Goal: Find specific fact: Find specific page/section

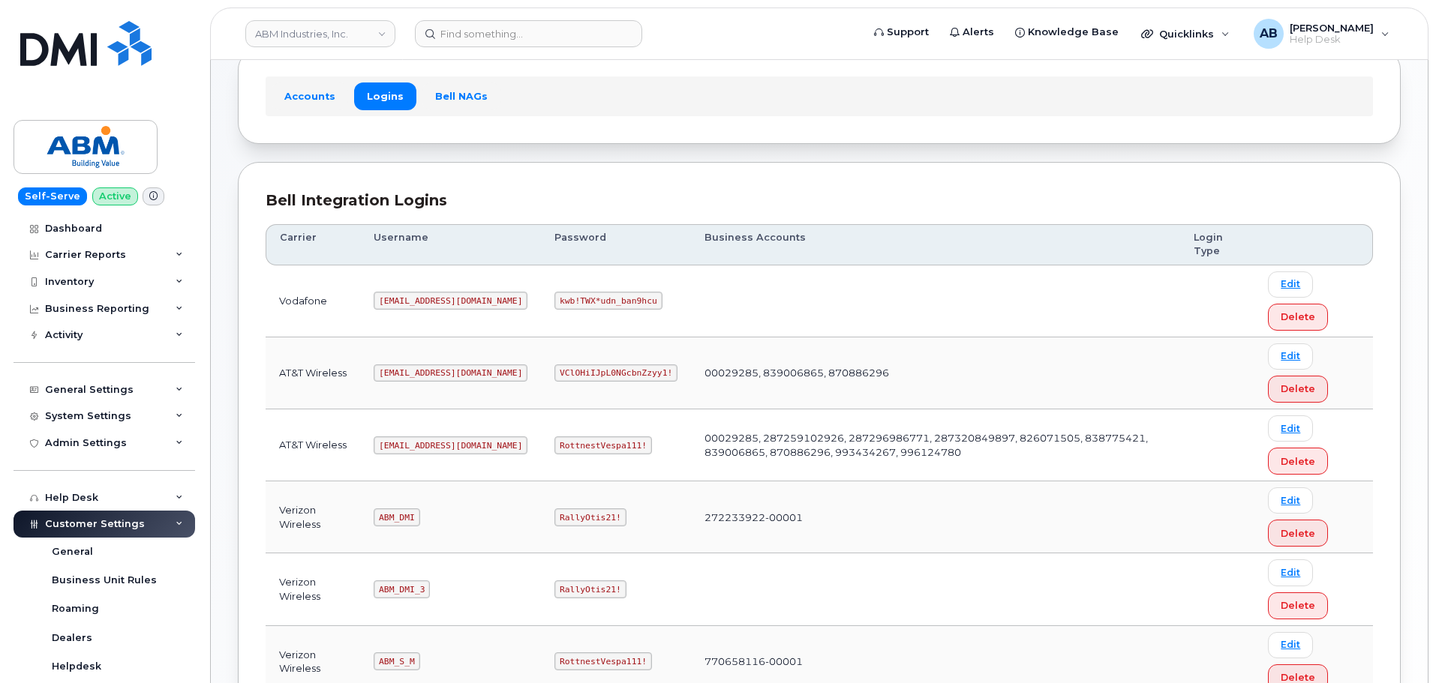
scroll to position [225, 0]
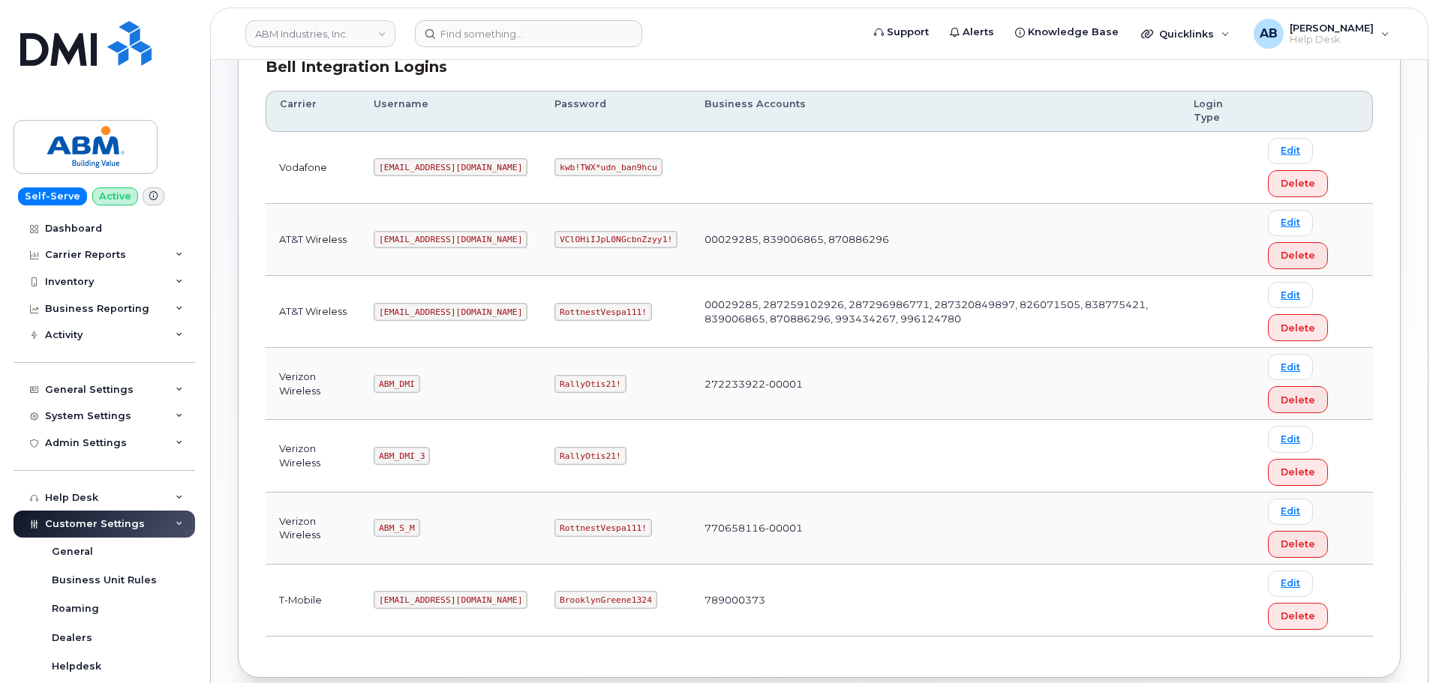
click at [398, 525] on code "ABM_S_M" at bounding box center [397, 528] width 46 height 18
copy code "ABM_S_M"
click at [554, 521] on code "RottnestVespa111!" at bounding box center [603, 528] width 98 height 18
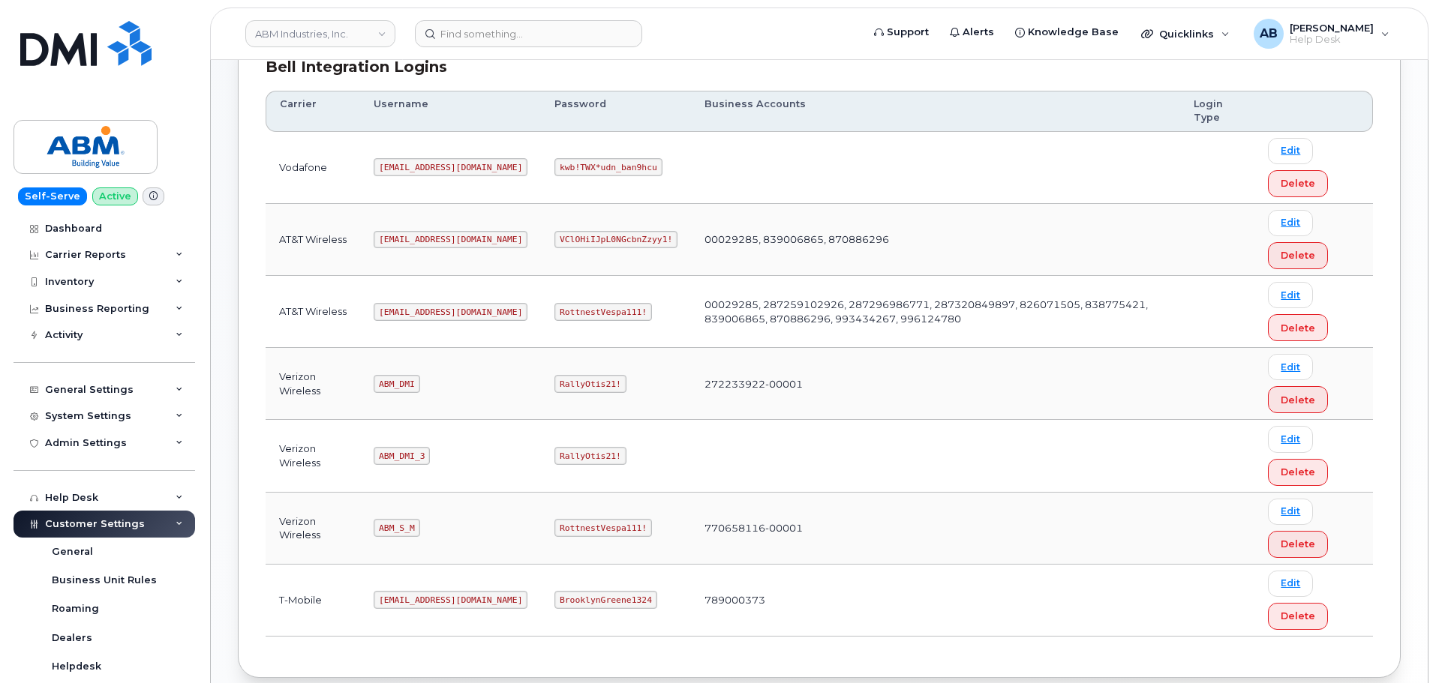
click at [554, 521] on code "RottnestVespa111!" at bounding box center [603, 528] width 98 height 18
copy code "RottnestVespa111!"
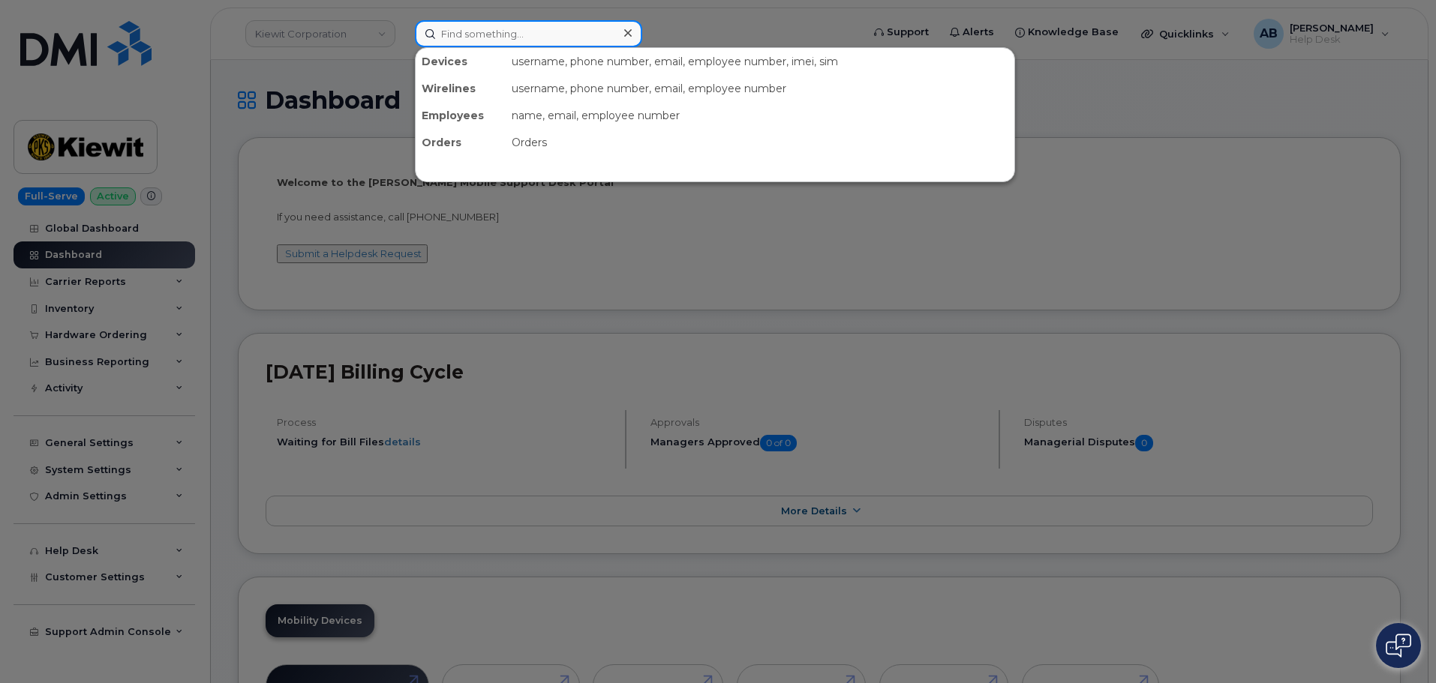
click at [495, 29] on input at bounding box center [528, 33] width 227 height 27
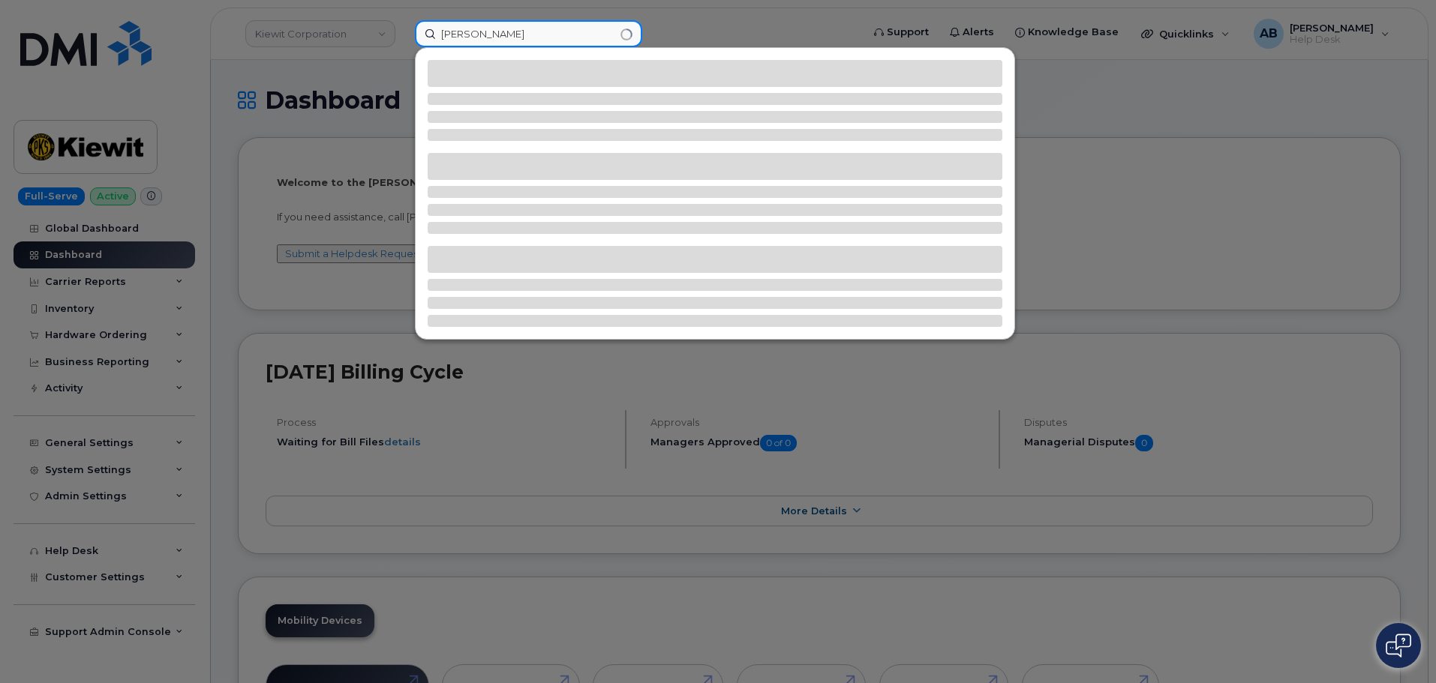
type input "[PERSON_NAME]"
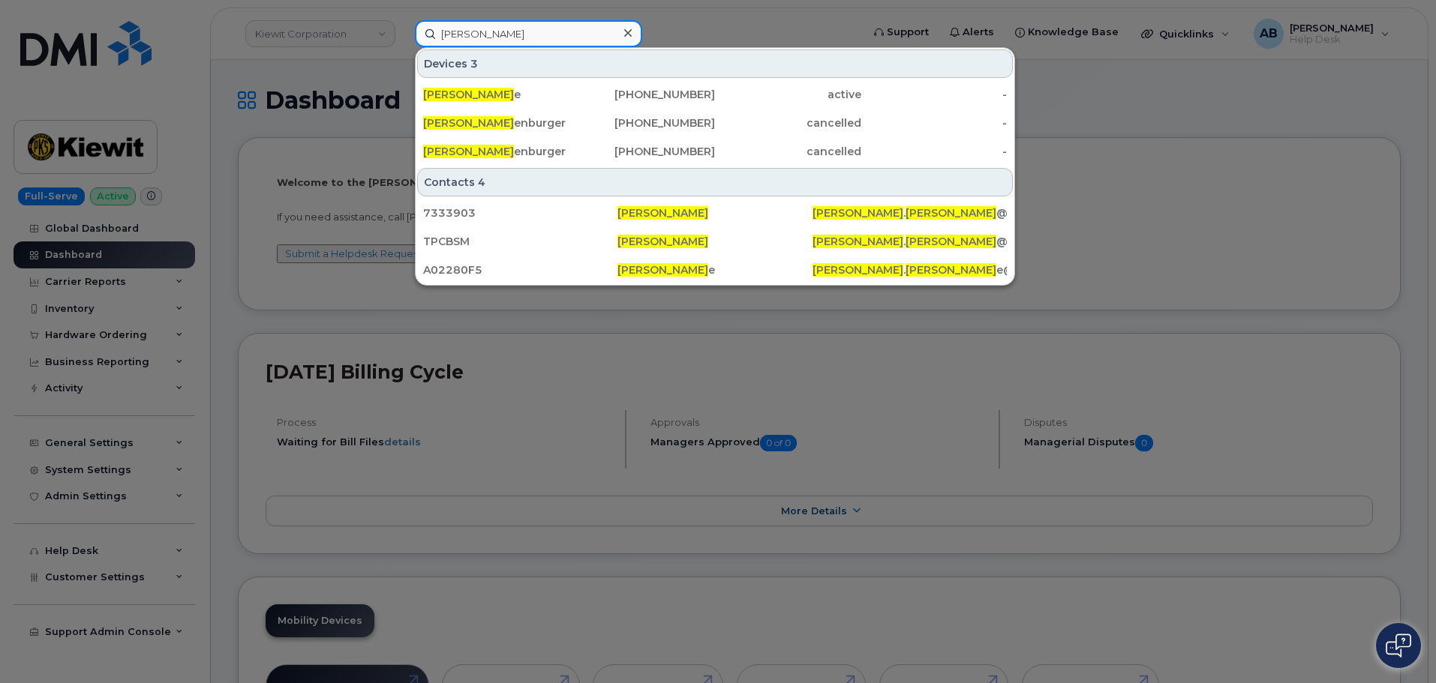
drag, startPoint x: 540, startPoint y: 32, endPoint x: 359, endPoint y: 30, distance: 181.6
click at [403, 30] on div "melissa roth Devices 3 Melissa Roth e 571-318-3547 active - Melissa Roth enburg…" at bounding box center [633, 33] width 461 height 27
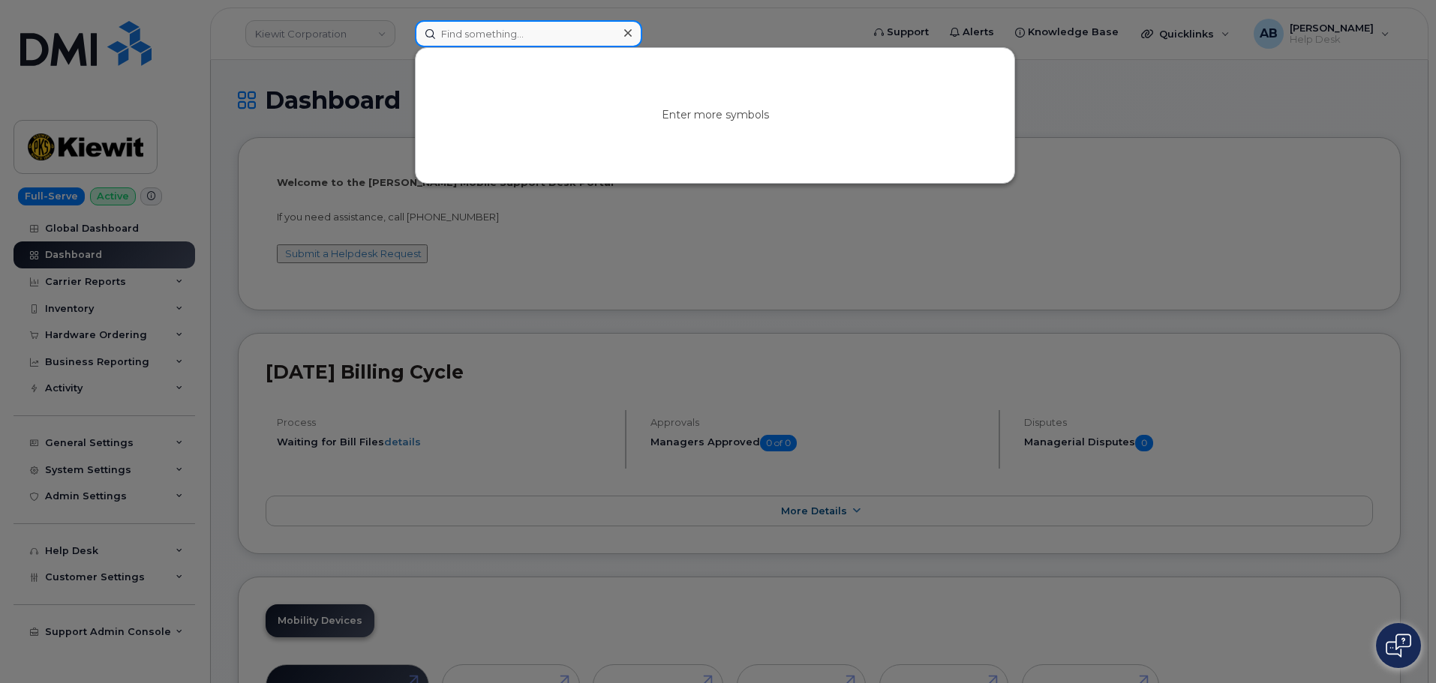
paste input "914-584-8660"
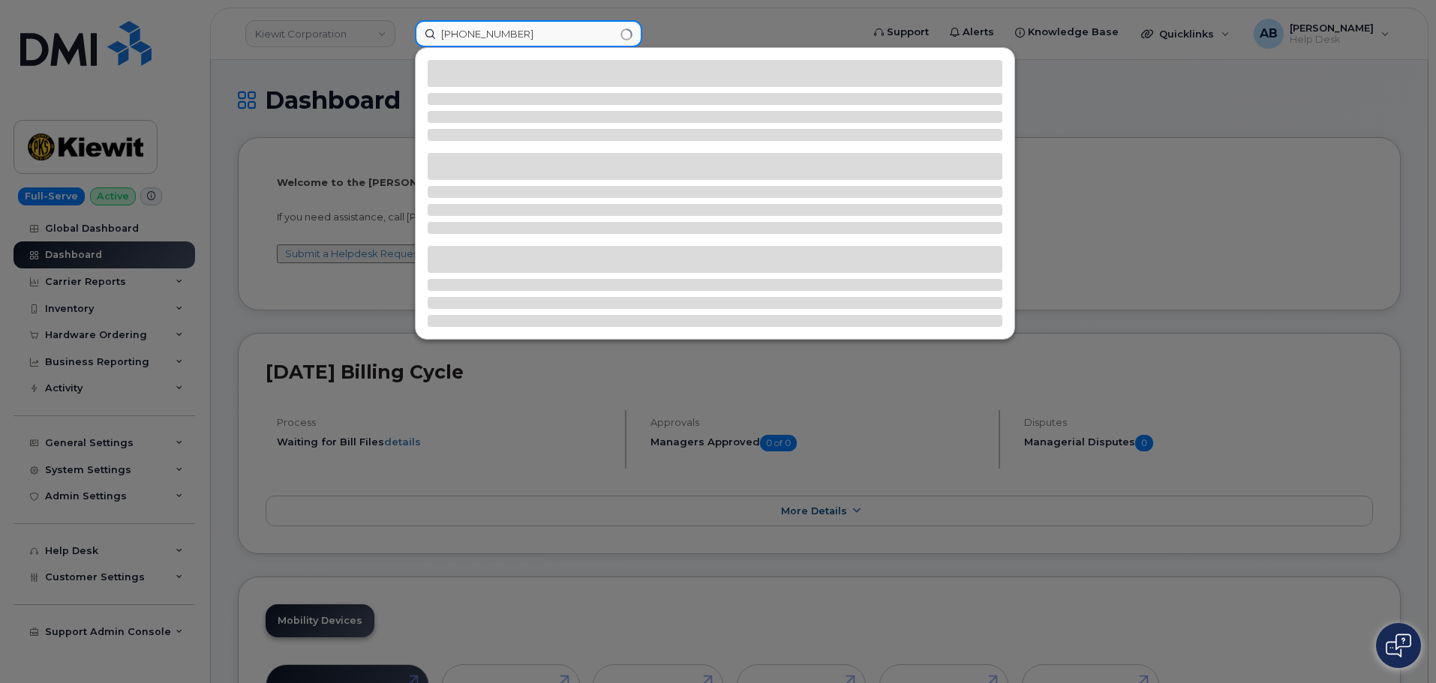
type input "914-584-8660"
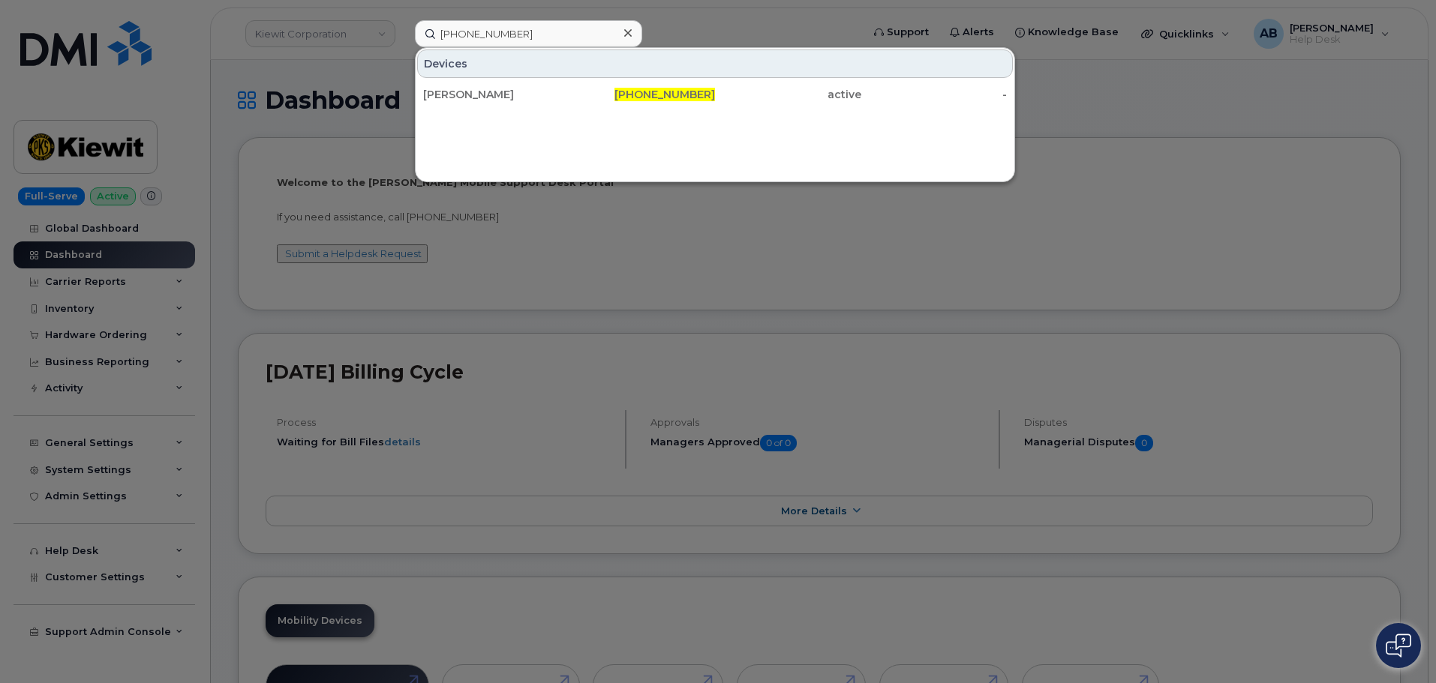
click at [627, 33] on icon at bounding box center [628, 33] width 8 height 8
